Goal: Find specific page/section: Find specific page/section

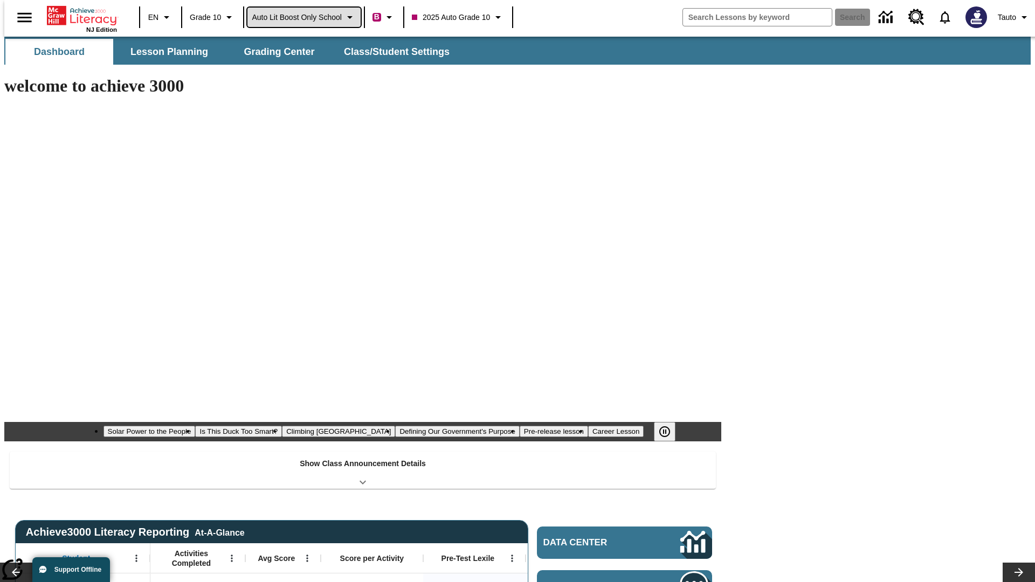
click at [303, 17] on span "Auto Lit Boost only School" at bounding box center [297, 17] width 90 height 11
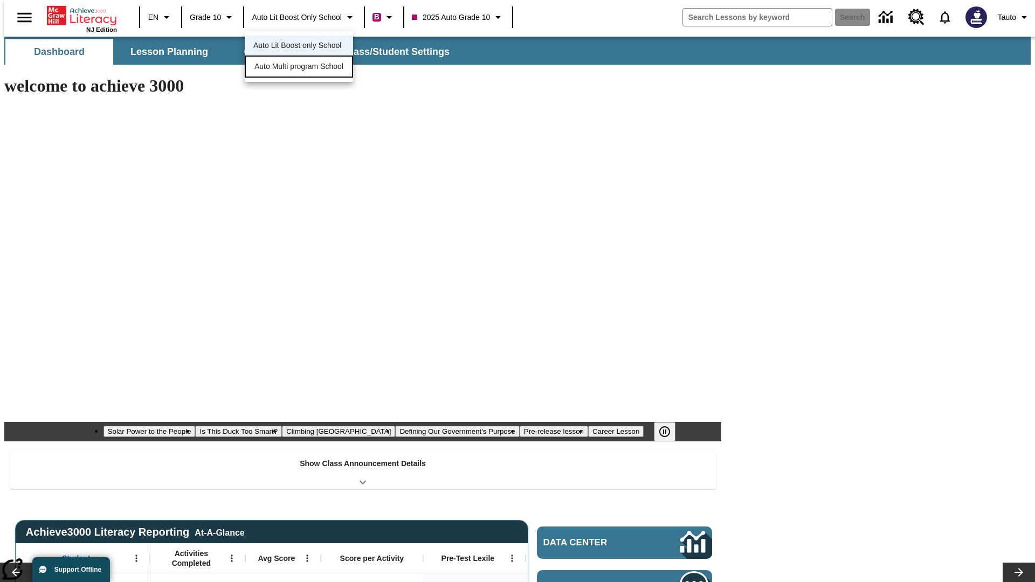
click at [302, 67] on span "Auto Multi program School" at bounding box center [298, 66] width 89 height 11
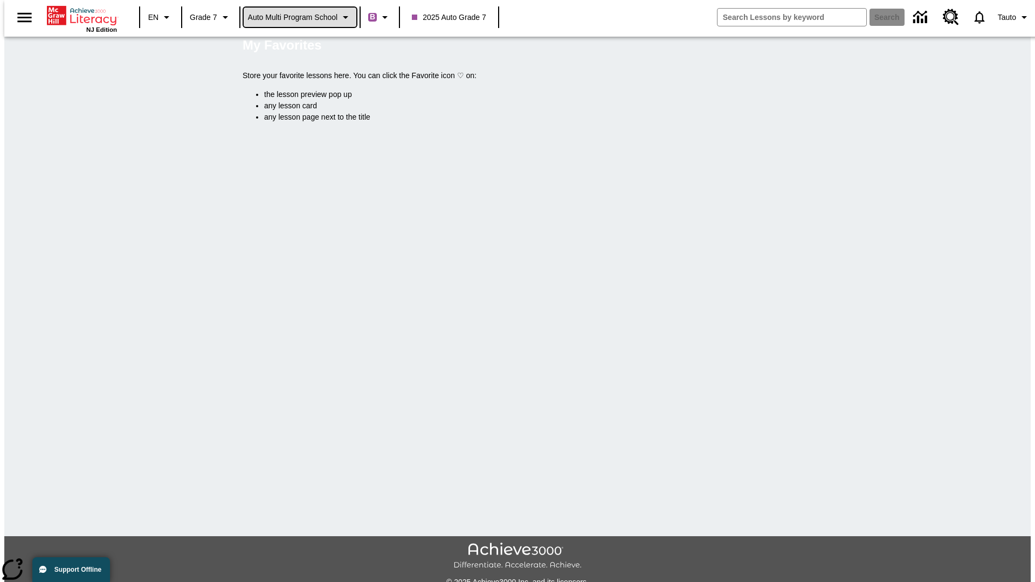
click at [300, 17] on span "Auto Multi program School" at bounding box center [293, 17] width 90 height 11
click at [296, 46] on span "Auto Lit Boost only School" at bounding box center [293, 45] width 88 height 11
